Goal: Task Accomplishment & Management: Manage account settings

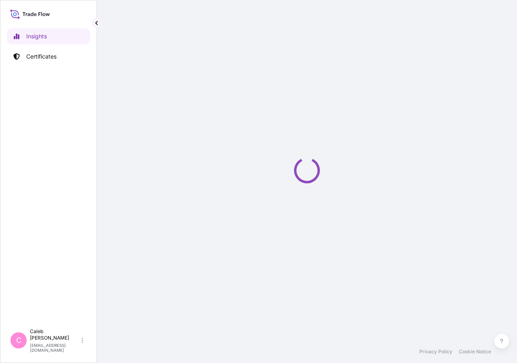
select select "2025"
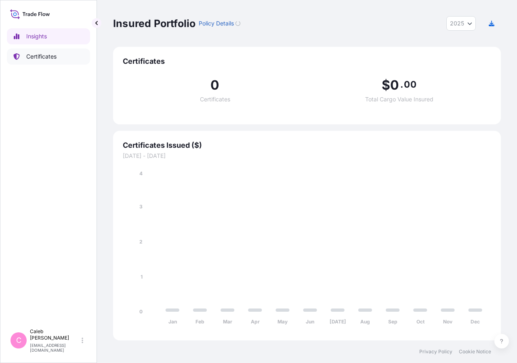
click at [42, 57] on p "Certificates" at bounding box center [41, 56] width 30 height 8
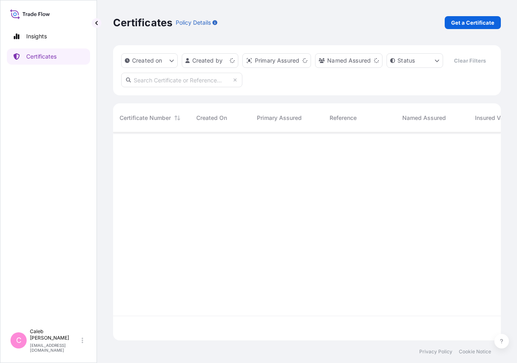
scroll to position [188, 381]
click at [182, 87] on input "text" at bounding box center [181, 80] width 121 height 15
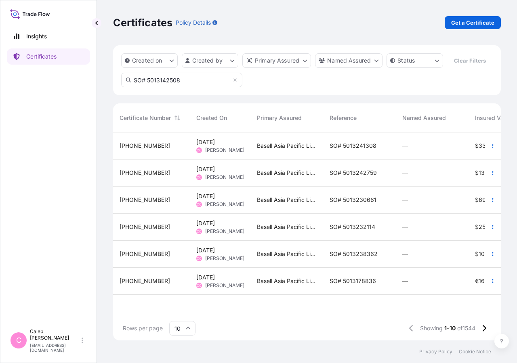
type input "SO# 5013142508"
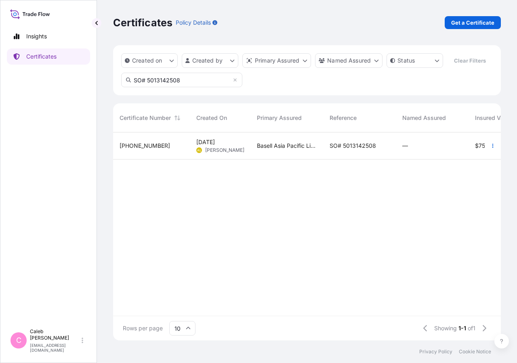
click at [350, 150] on span "SO# 5013142508" at bounding box center [352, 146] width 46 height 8
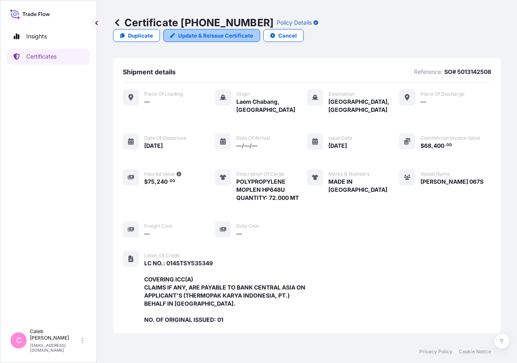
click at [253, 31] on p "Update & Reissue Certificate" at bounding box center [215, 35] width 75 height 8
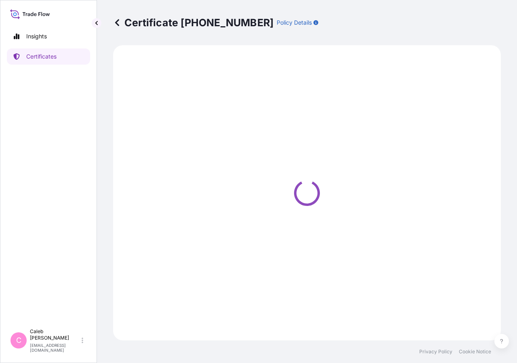
select select "Sea"
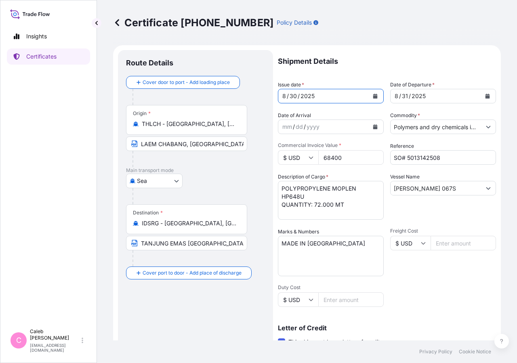
click at [373, 97] on icon "Calendar" at bounding box center [375, 96] width 4 height 5
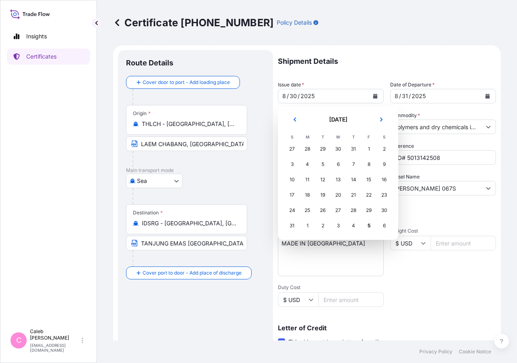
click at [338, 149] on div "30" at bounding box center [338, 149] width 15 height 15
click at [337, 150] on div "30" at bounding box center [338, 149] width 15 height 15
click at [333, 150] on div "30" at bounding box center [338, 149] width 15 height 15
click at [384, 210] on div "30" at bounding box center [384, 210] width 15 height 15
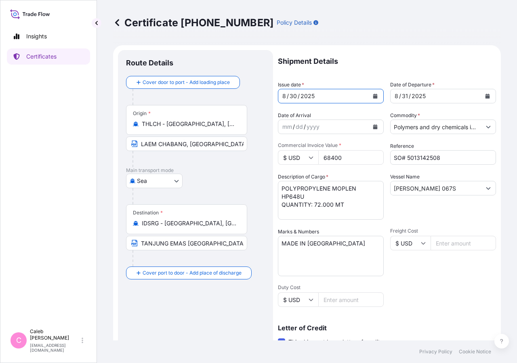
click at [399, 67] on p "Shipment Details" at bounding box center [387, 61] width 218 height 23
click at [412, 98] on div "2025" at bounding box center [418, 96] width 16 height 10
click at [191, 243] on input "TANJUNG EMAS [GEOGRAPHIC_DATA] [GEOGRAPHIC_DATA]" at bounding box center [186, 243] width 121 height 15
drag, startPoint x: 140, startPoint y: 241, endPoint x: 290, endPoint y: 241, distance: 150.1
click at [290, 241] on form "Route Details Cover door to port - Add loading place Place of loading Road / [G…" at bounding box center [306, 284] width 387 height 478
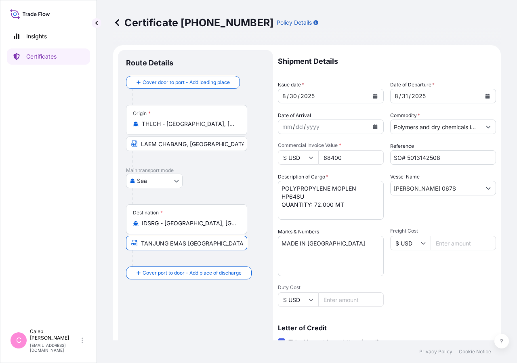
click at [232, 249] on input "TANJUNG EMAS [GEOGRAPHIC_DATA] [GEOGRAPHIC_DATA]" at bounding box center [186, 243] width 121 height 15
drag, startPoint x: 235, startPoint y: 245, endPoint x: 77, endPoint y: 243, distance: 157.4
click at [126, 243] on input "TANJUNG EMAS [GEOGRAPHIC_DATA] [GEOGRAPHIC_DATA]" at bounding box center [186, 243] width 121 height 15
drag, startPoint x: 160, startPoint y: 245, endPoint x: 110, endPoint y: 244, distance: 50.1
click at [126, 244] on input "ESIA" at bounding box center [186, 243] width 121 height 15
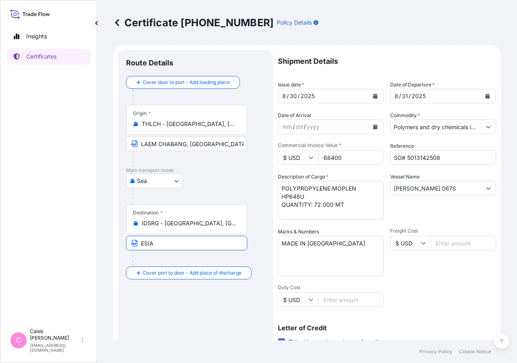
paste input "tanjung emas [GEOGRAPHIC_DATA] [GEOGRAPHIC_DATA]"
click at [141, 241] on input "tanjung emas [GEOGRAPHIC_DATA] [GEOGRAPHIC_DATA]" at bounding box center [186, 243] width 121 height 15
type input "[GEOGRAPHIC_DATA] [GEOGRAPHIC_DATA] [GEOGRAPHIC_DATA]"
click at [196, 313] on div "Route Details Cover door to port - Add loading place Place of loading Road / [G…" at bounding box center [195, 284] width 139 height 452
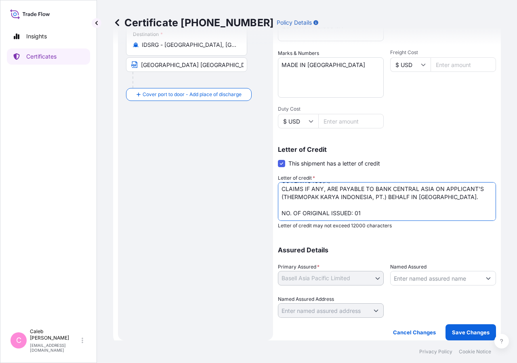
scroll to position [27, 0]
click at [472, 335] on p "Save Changes" at bounding box center [471, 332] width 38 height 8
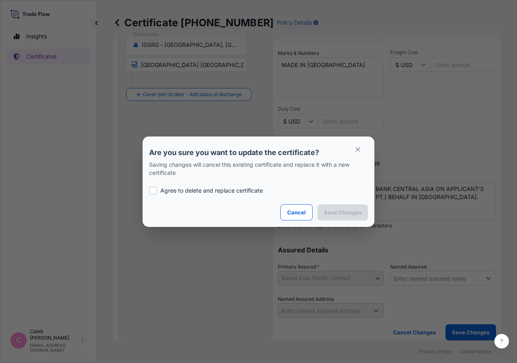
click at [149, 187] on div at bounding box center [153, 190] width 8 height 8
checkbox input "true"
click at [341, 214] on p "Save Changes" at bounding box center [343, 212] width 38 height 8
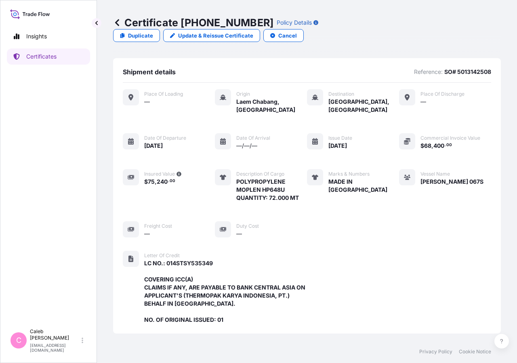
scroll to position [225, 0]
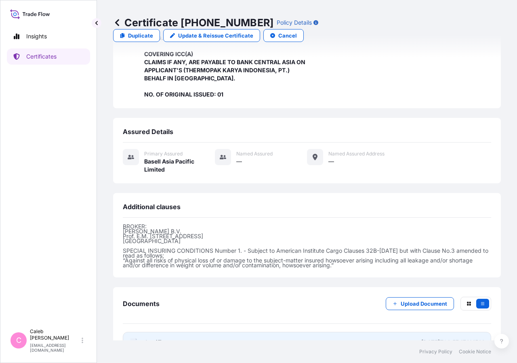
click at [163, 338] on span "Certificate" at bounding box center [158, 342] width 29 height 8
